Goal: Transaction & Acquisition: Obtain resource

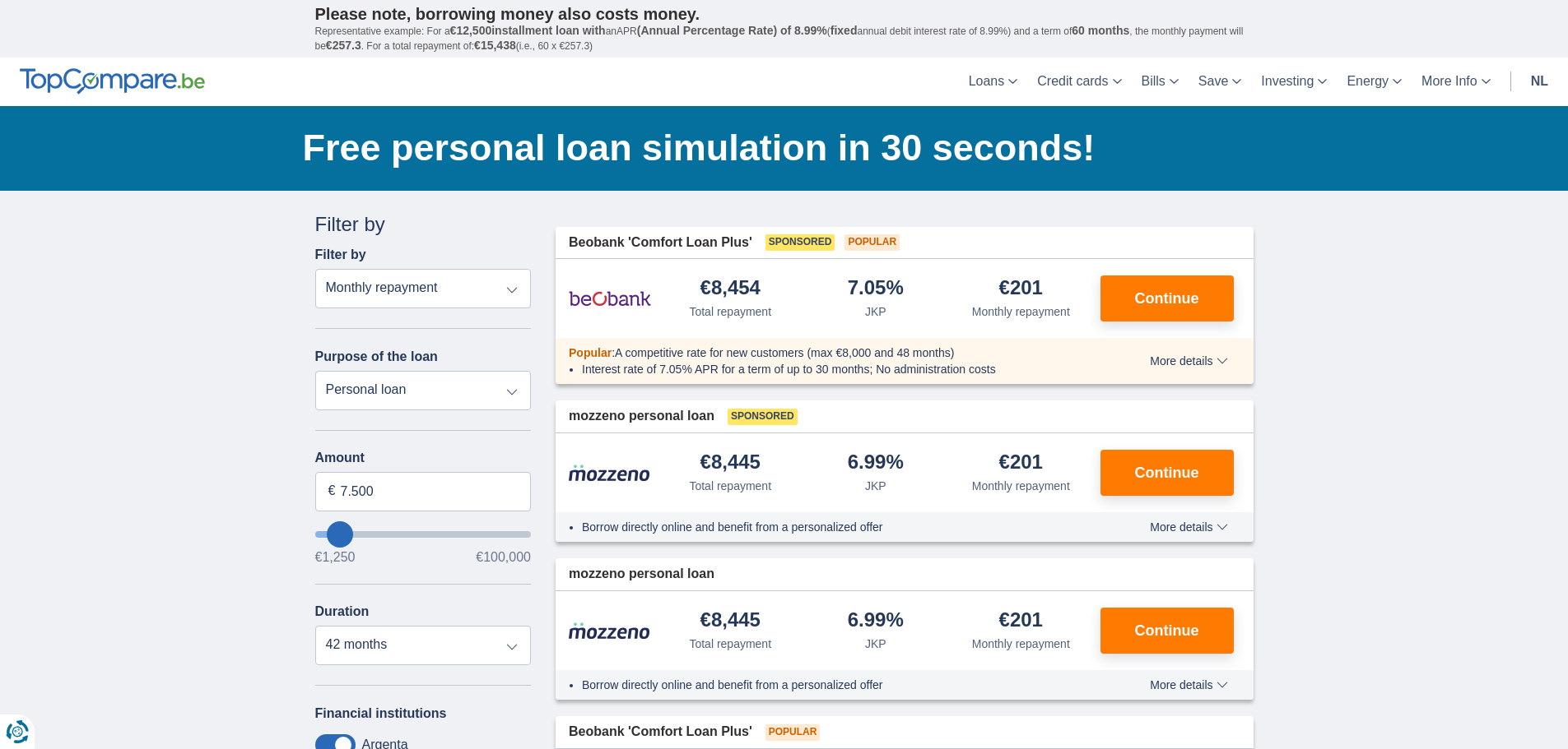
type input "9.250"
type input "11250"
type input "11.250"
select select "60"
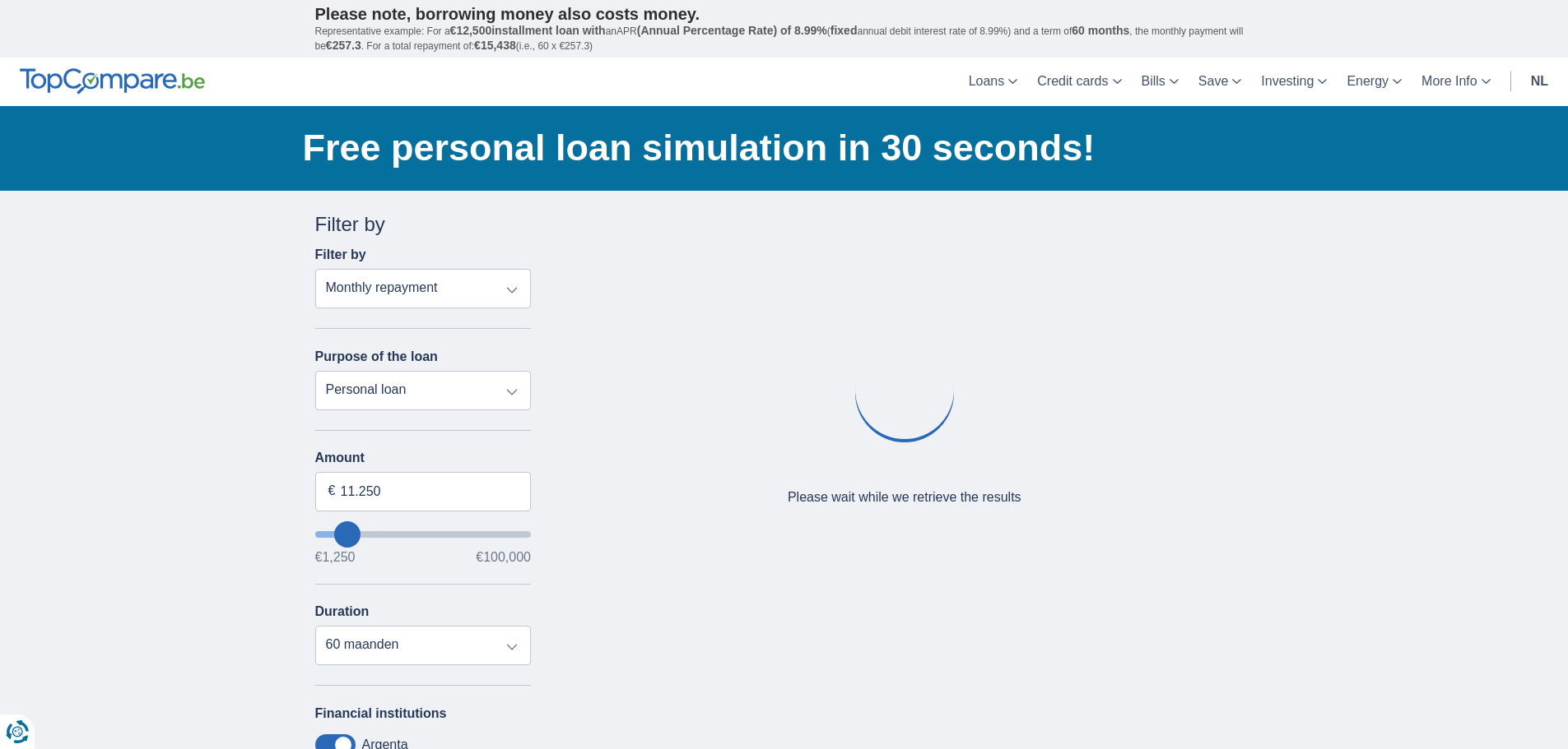
type input "44.250"
type input "44250"
click at [412, 534] on input "wantToBorrow" at bounding box center [423, 535] width 216 height 6
select select "120"
type input "48.250"
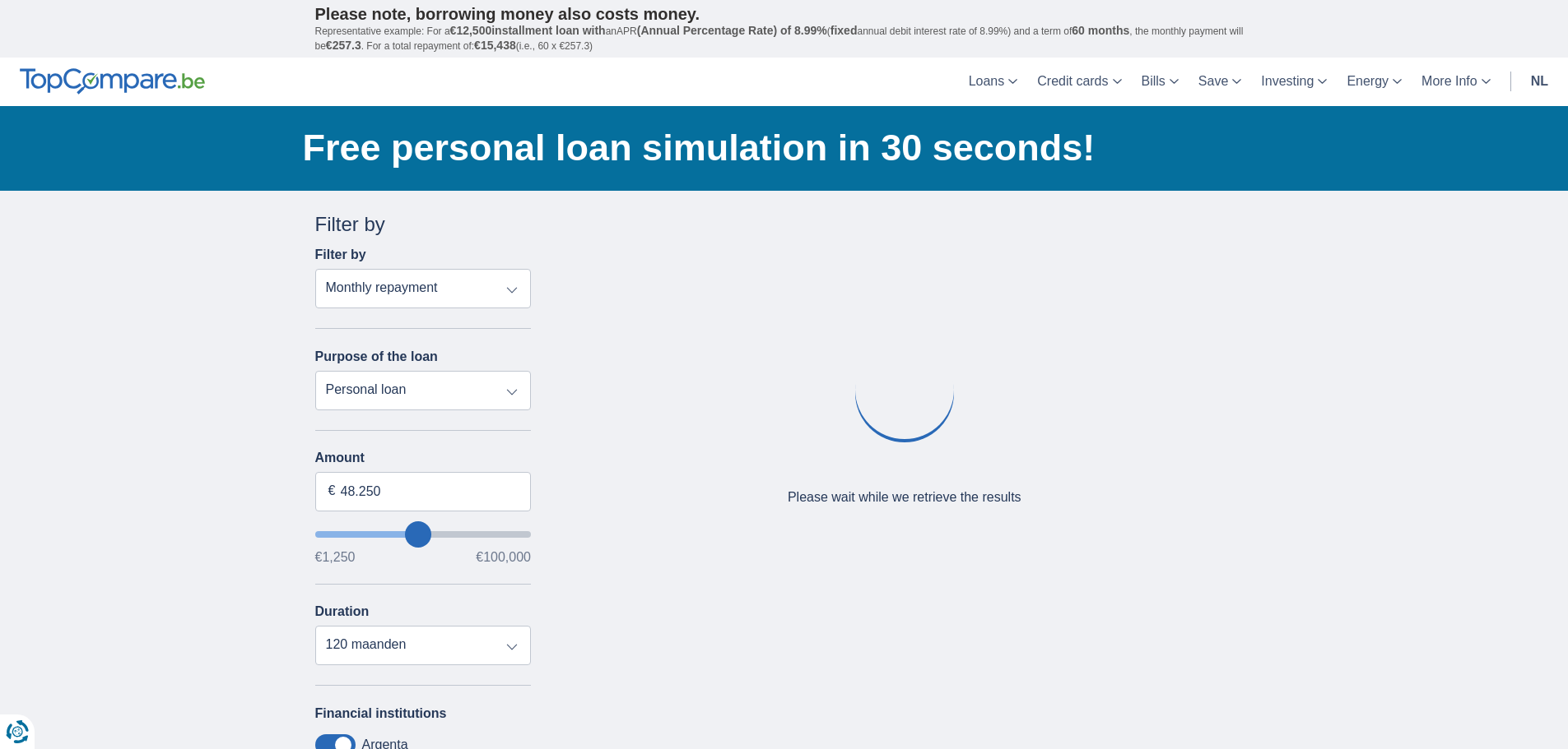
type input "47250"
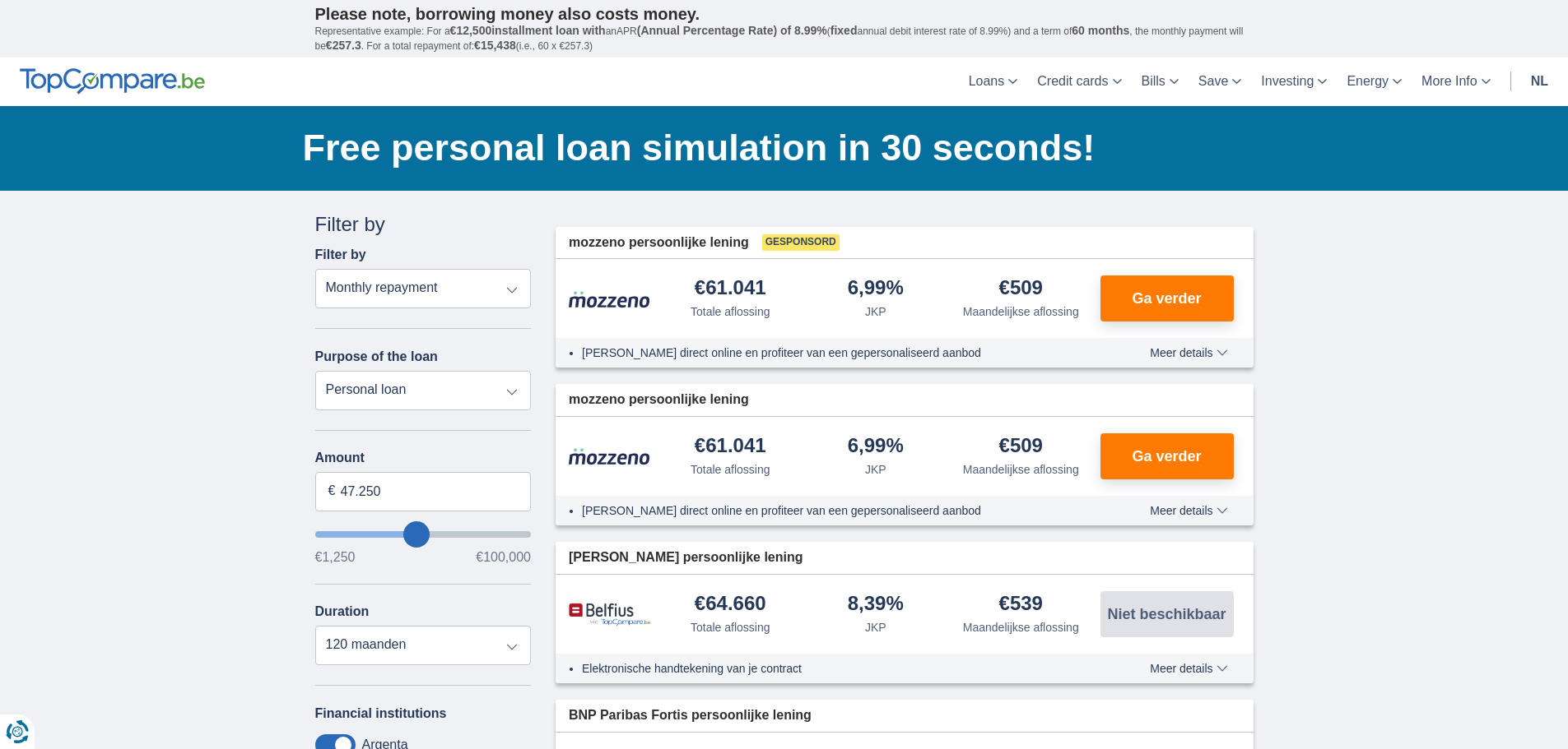
type input "28.250"
type input "28250"
click at [381, 532] on input "wantToBorrow" at bounding box center [423, 535] width 216 height 6
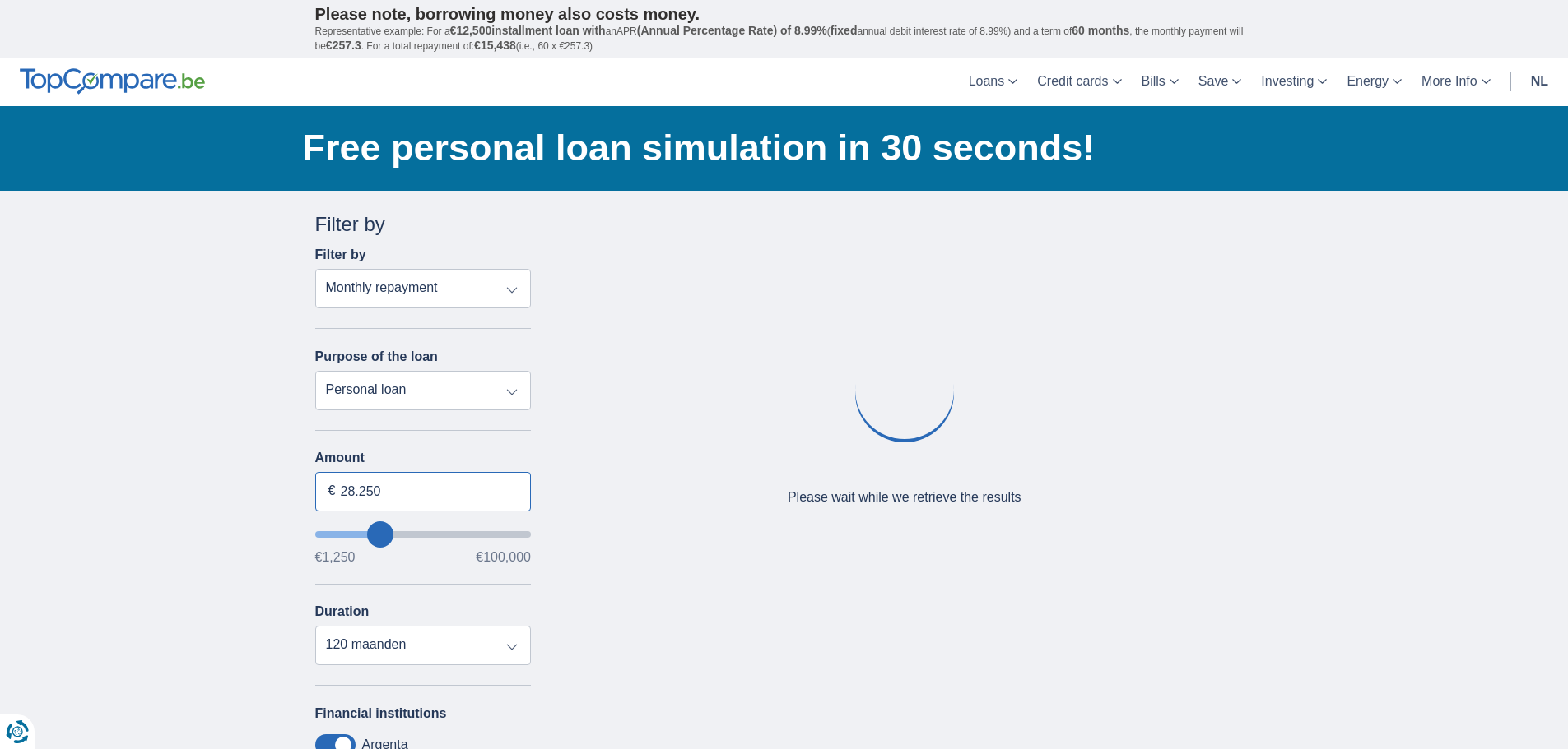
click at [392, 483] on input "28.250" at bounding box center [423, 492] width 216 height 39
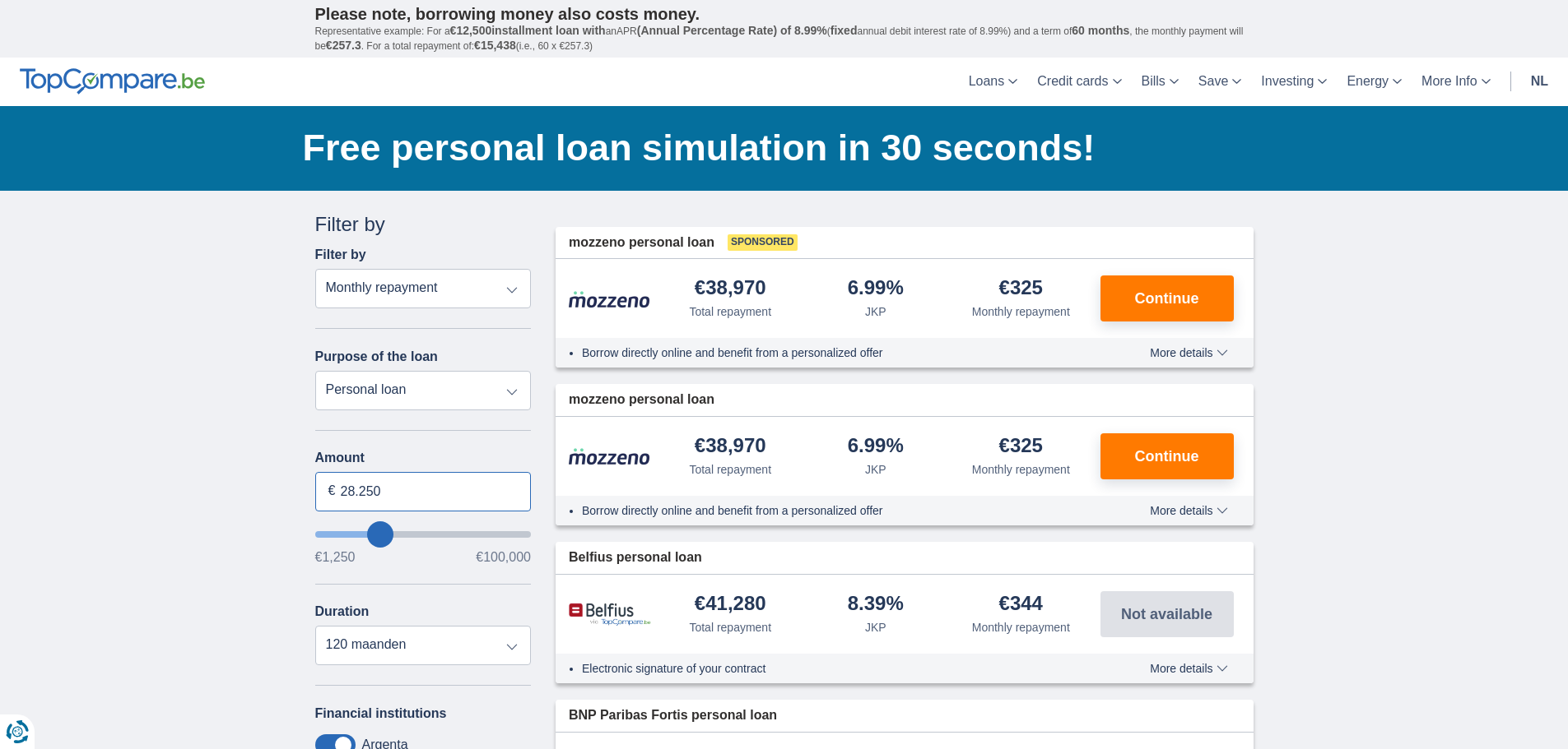
drag, startPoint x: 400, startPoint y: 491, endPoint x: 202, endPoint y: 492, distance: 198.0
type input "30.000"
type input "30250"
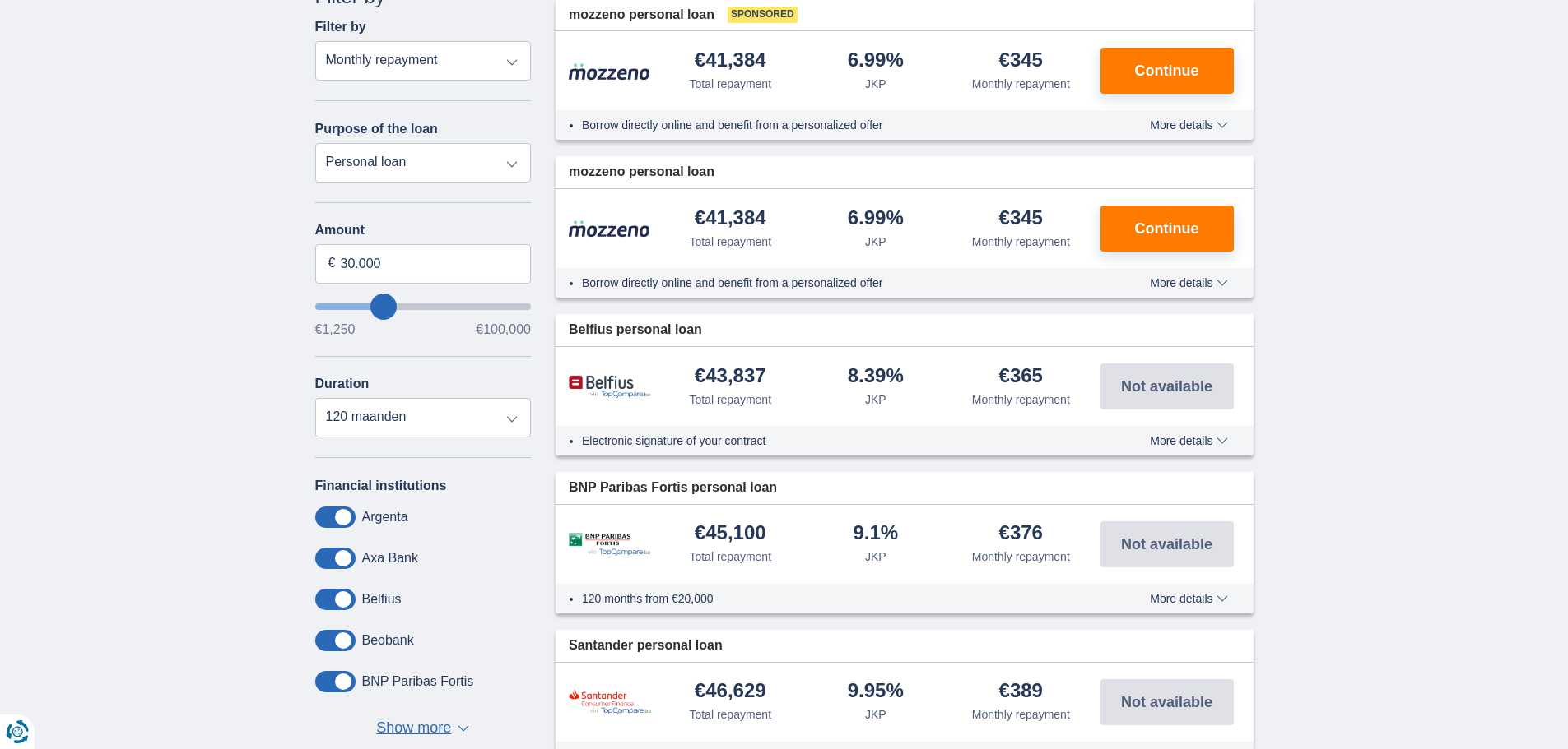
scroll to position [247, 0]
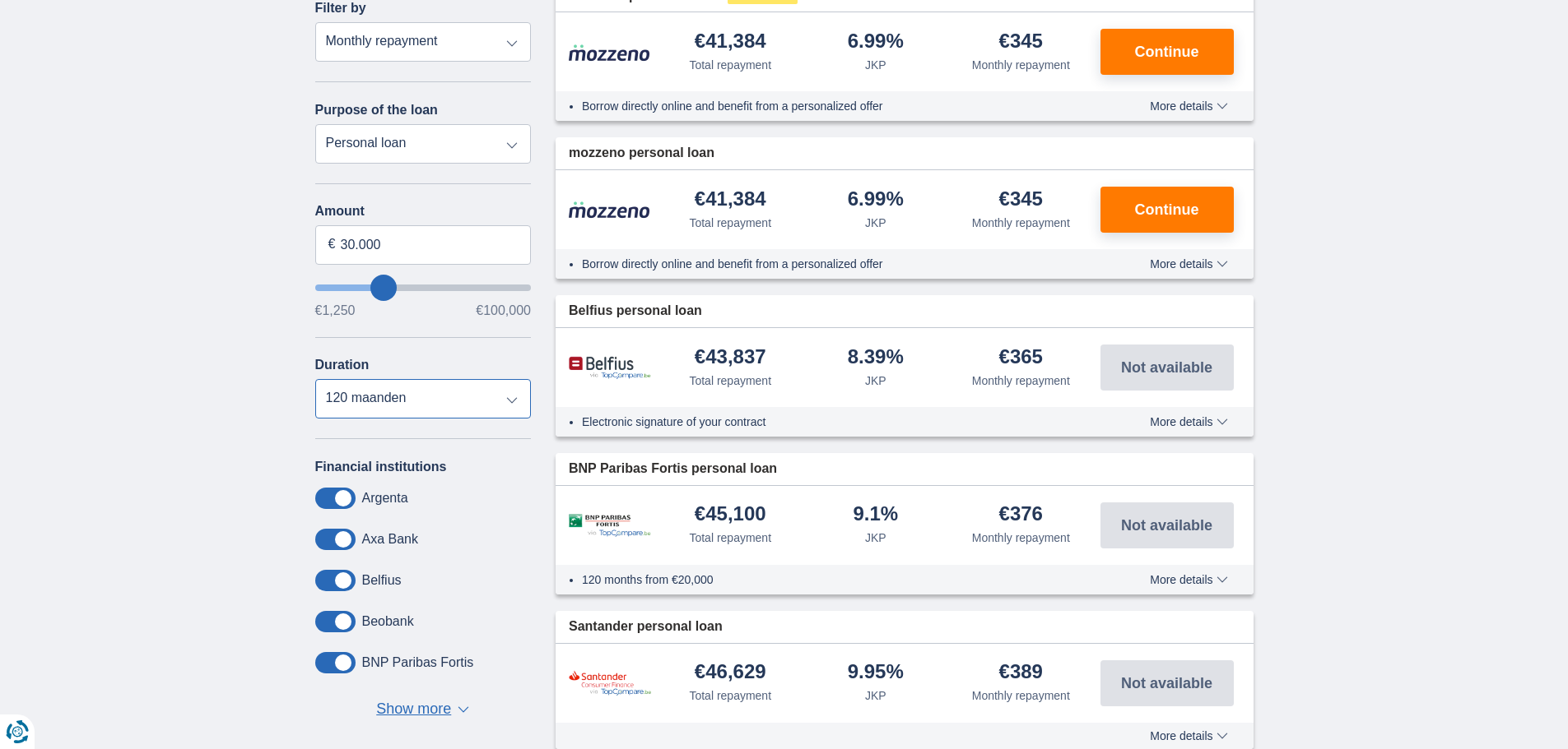
click at [452, 416] on select "12 months 18 months 24 months 30 months 36 months 42 months 48 maanden 60 maand…" at bounding box center [423, 399] width 216 height 39
select select "36"
click at [315, 380] on select "12 months 18 months 24 months 30 months 36 months 42 months 48 maanden 60 maand…" at bounding box center [423, 399] width 216 height 39
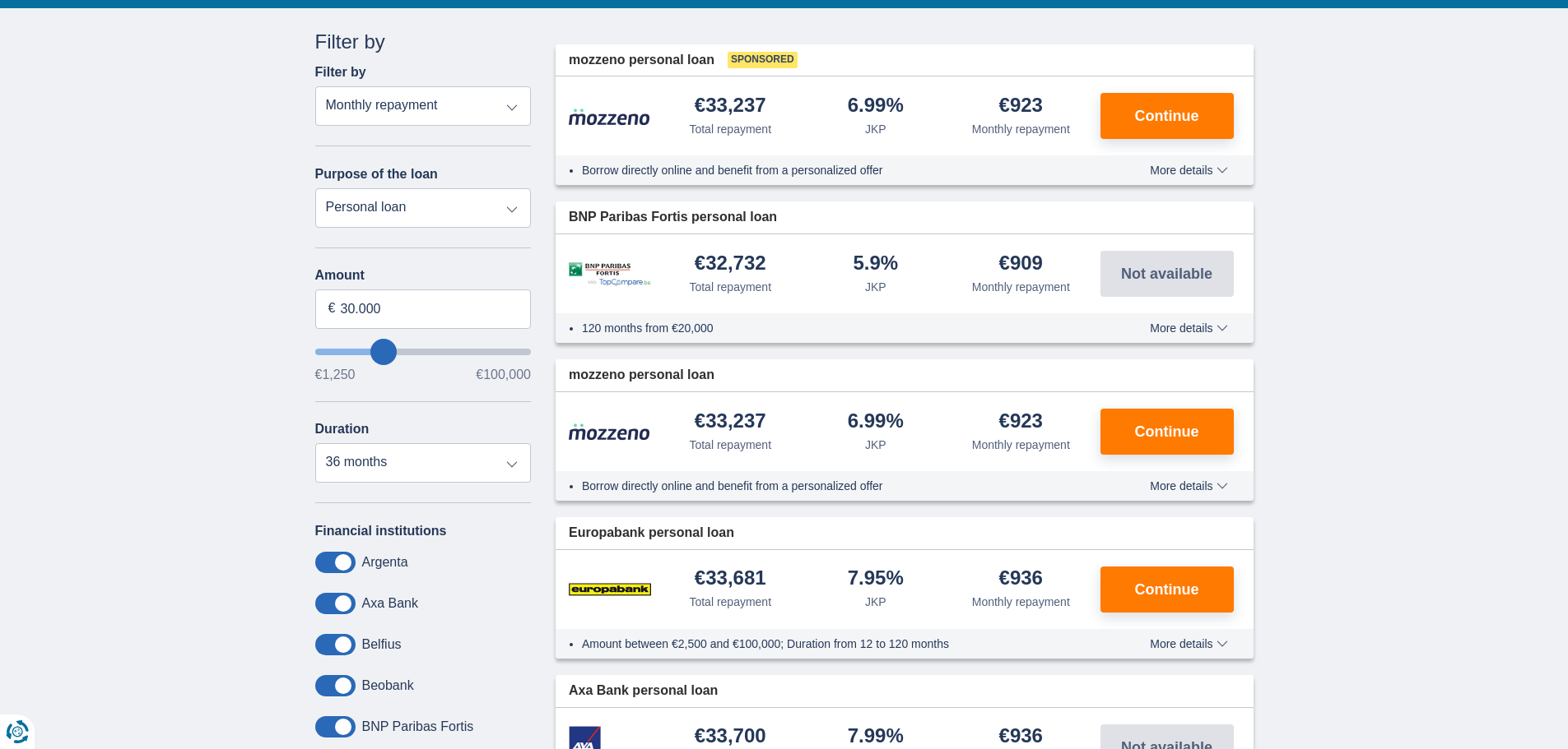
scroll to position [164, 0]
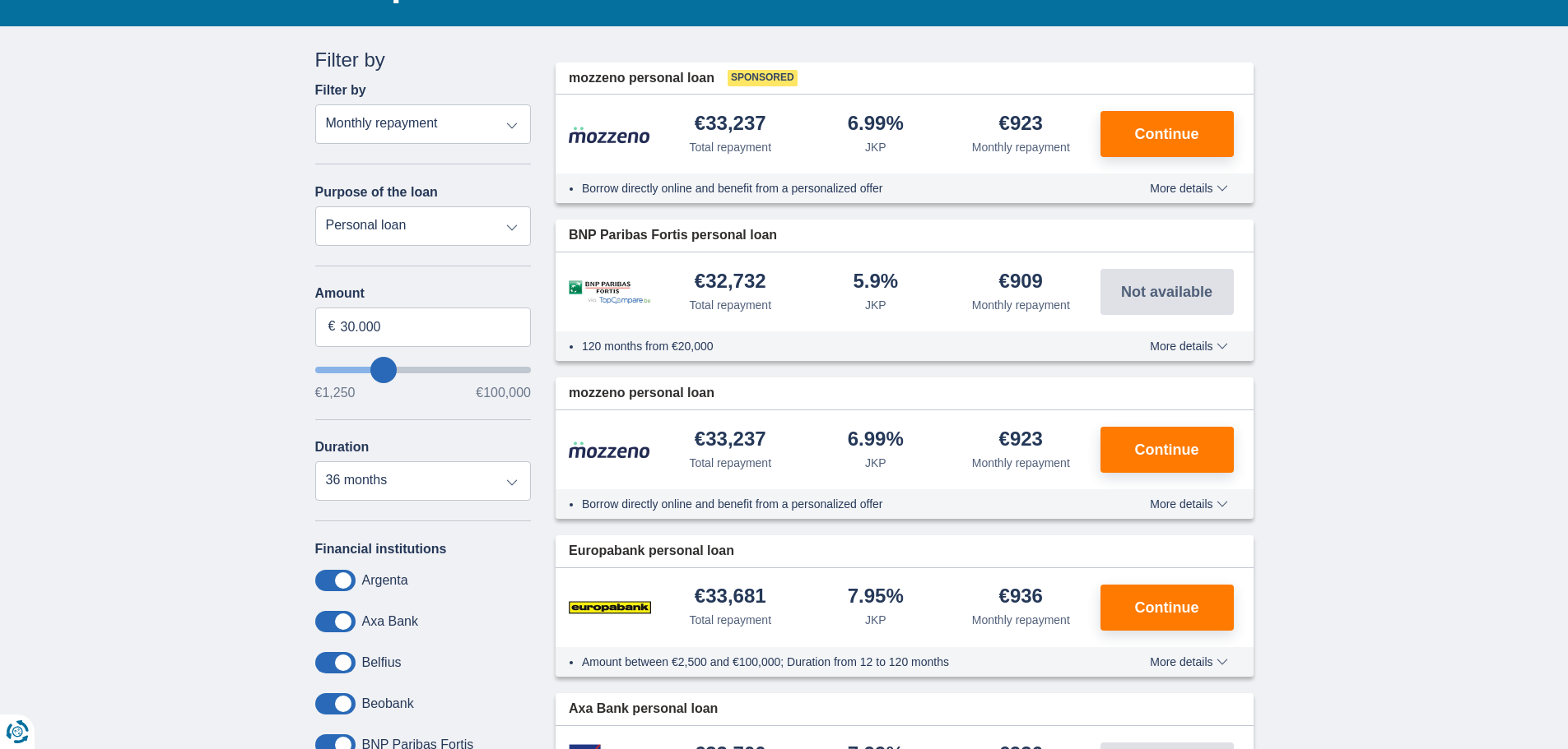
click at [750, 191] on font "Borrow directly online and benefit from a personalized offer" at bounding box center [733, 188] width 301 height 13
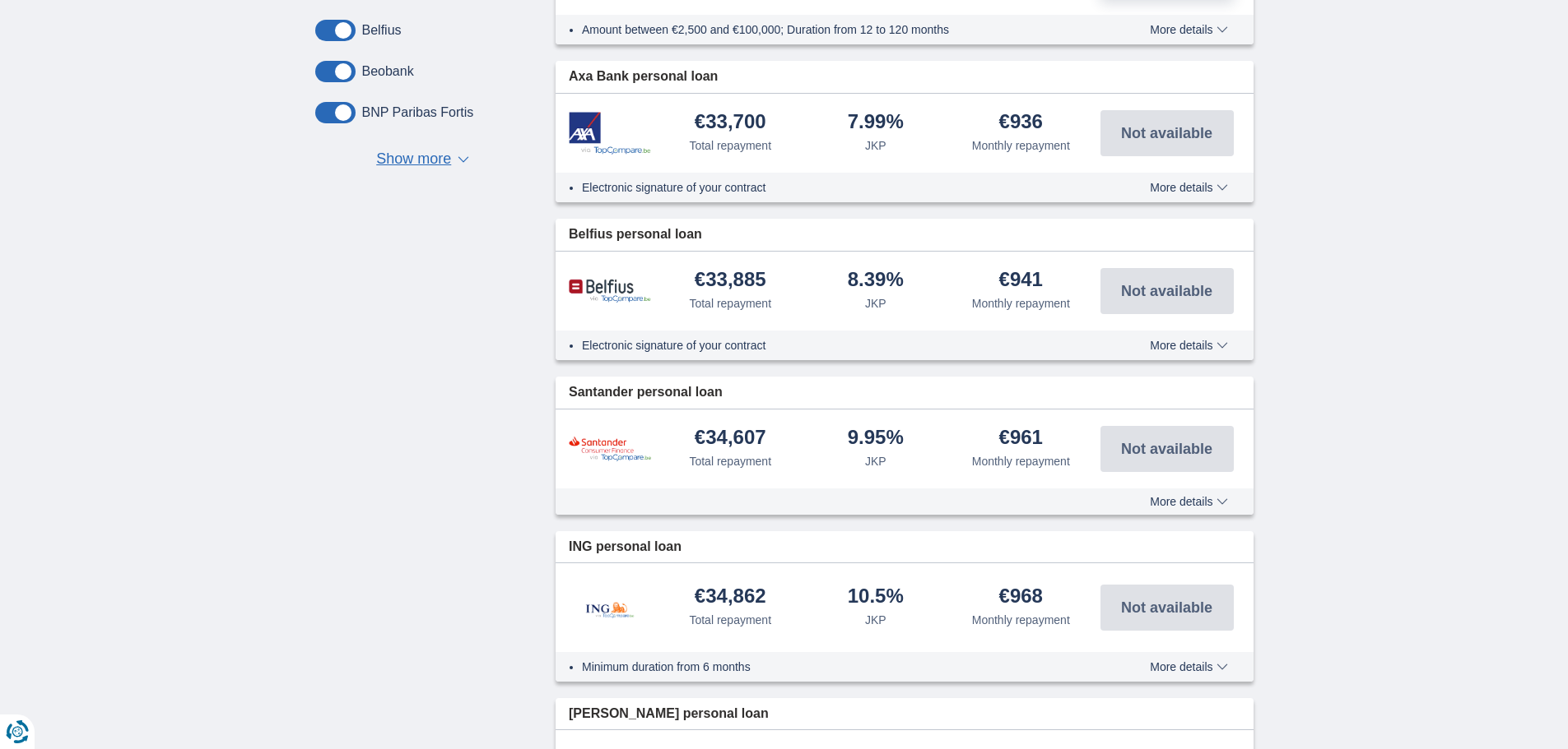
scroll to position [0, 0]
